Goal: Navigation & Orientation: Find specific page/section

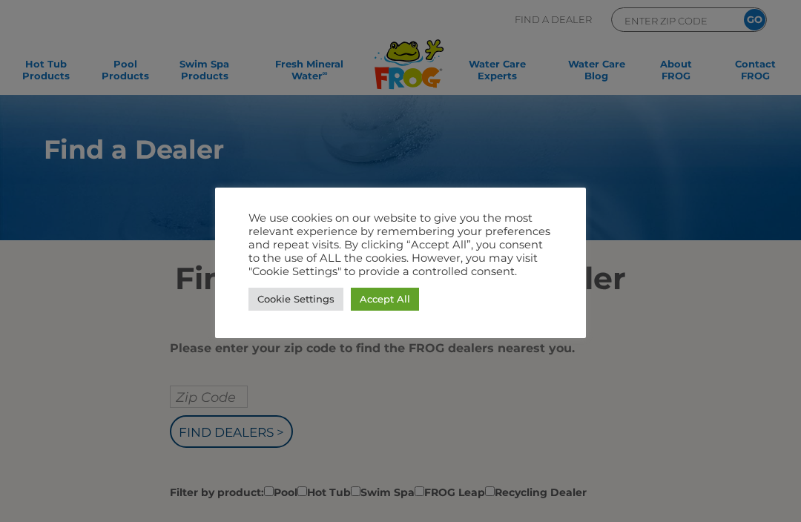
click at [395, 284] on div "Cookie Settings Accept All" at bounding box center [400, 299] width 304 height 30
click at [397, 294] on link "Accept All" at bounding box center [385, 299] width 68 height 23
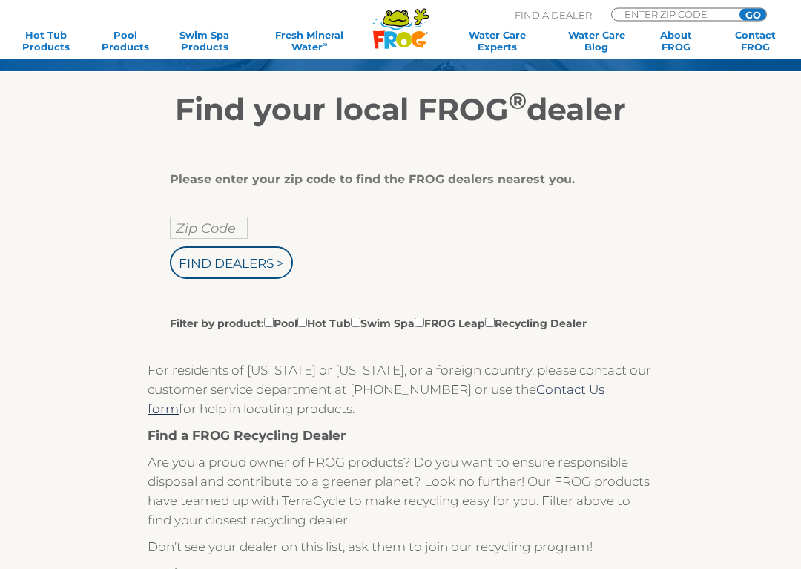
scroll to position [169, 0]
click at [208, 227] on input "Zip Code" at bounding box center [209, 228] width 78 height 22
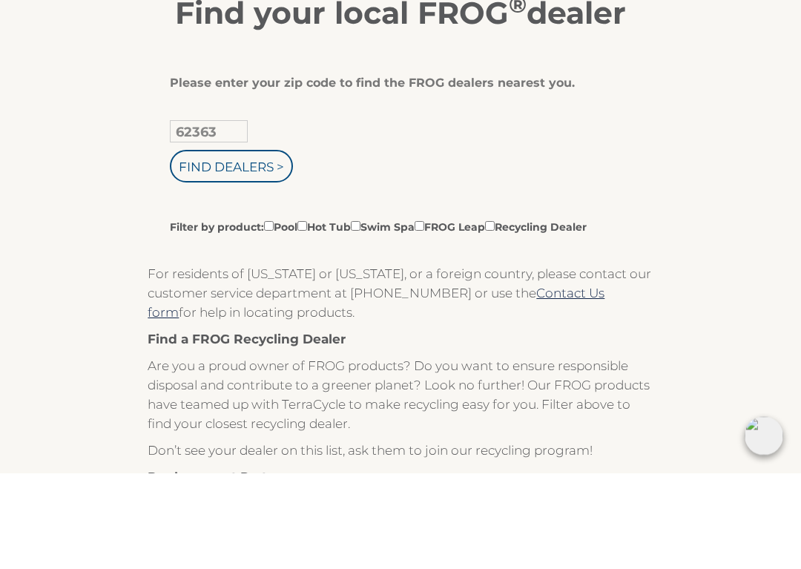
type input "62363"
click at [257, 246] on input "Find Dealers >" at bounding box center [231, 262] width 123 height 33
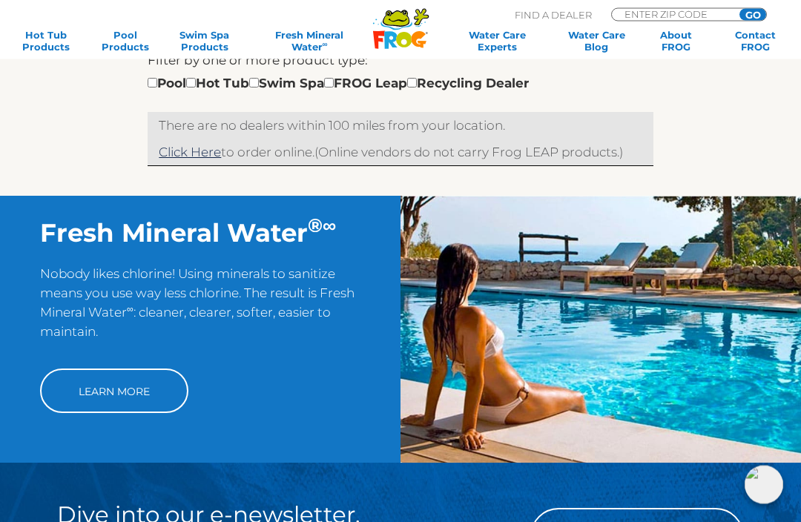
scroll to position [466, 0]
click at [44, 32] on link "Hot Tub Products" at bounding box center [46, 41] width 62 height 24
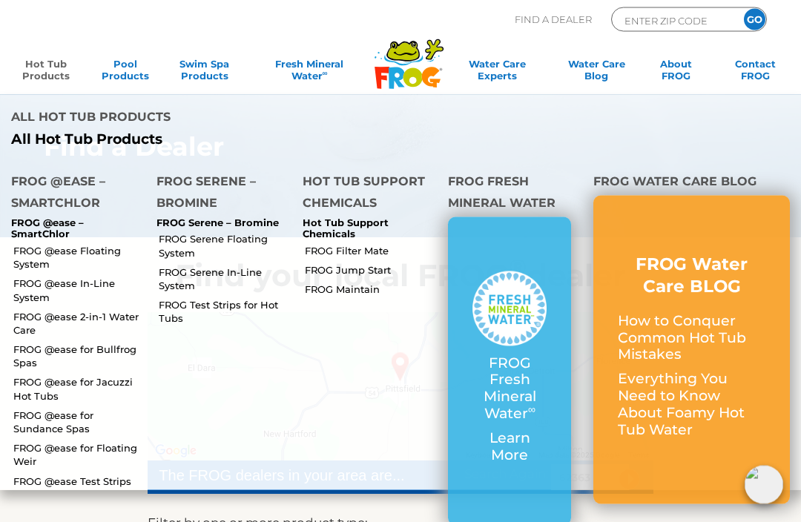
scroll to position [0, 0]
